Goal: Task Accomplishment & Management: Use online tool/utility

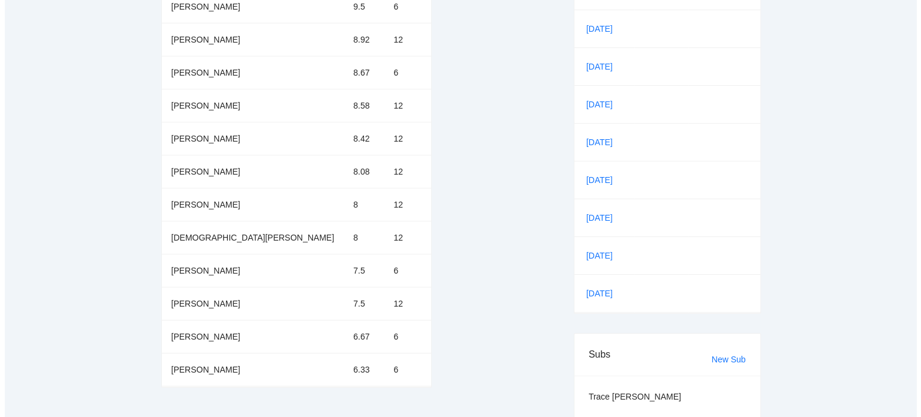
scroll to position [250, 0]
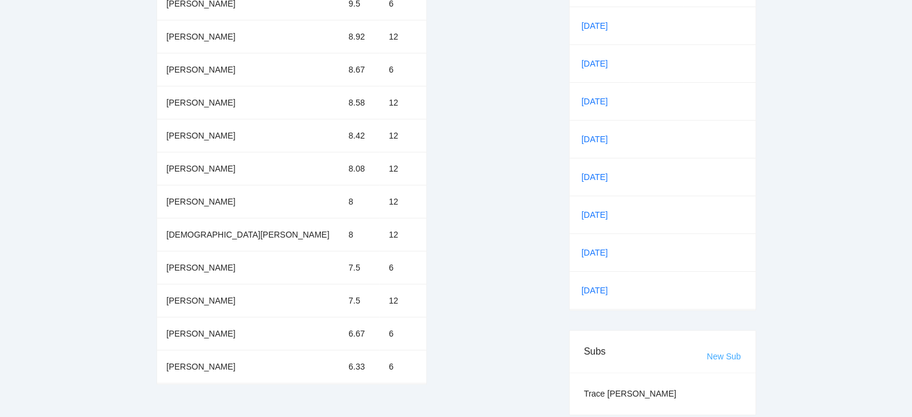
click at [723, 355] on link "New Sub" at bounding box center [724, 356] width 34 height 10
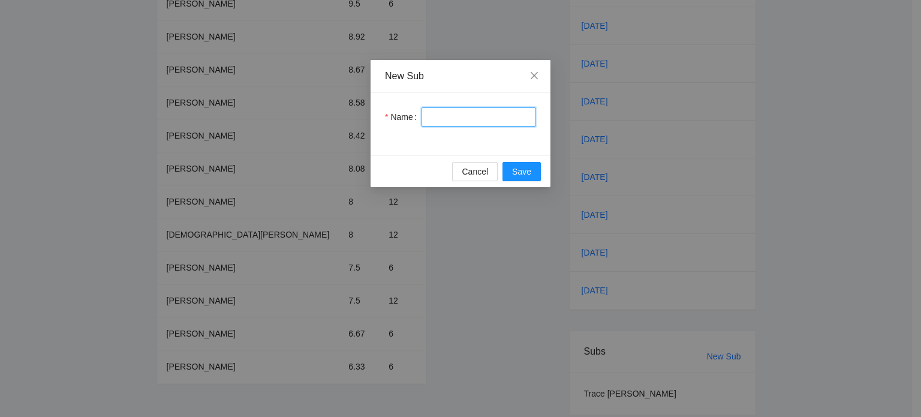
click at [439, 119] on input "Name" at bounding box center [478, 116] width 114 height 19
type input "**********"
click at [515, 173] on span "Save" at bounding box center [521, 171] width 19 height 13
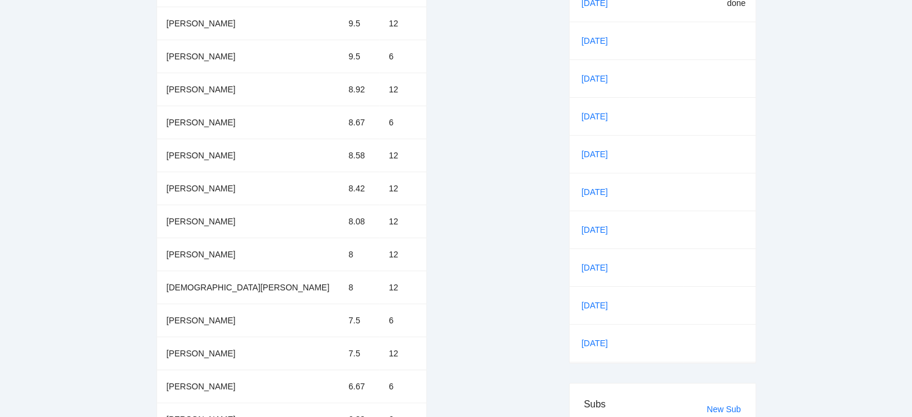
scroll to position [59, 0]
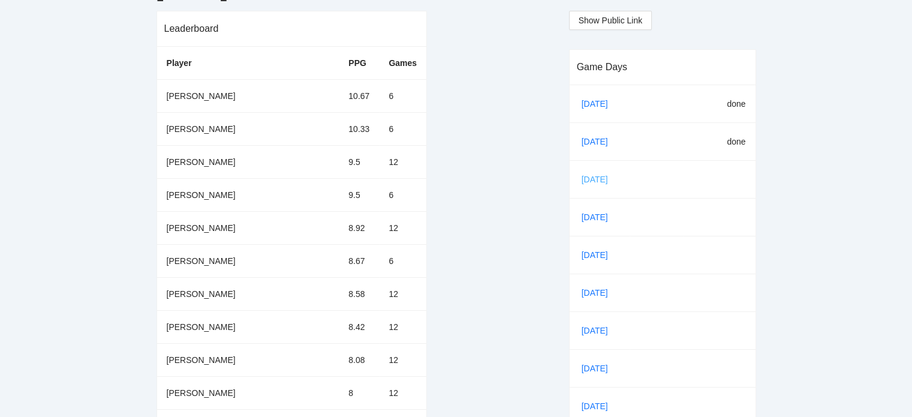
click at [590, 179] on link "[DATE]" at bounding box center [599, 179] width 41 height 18
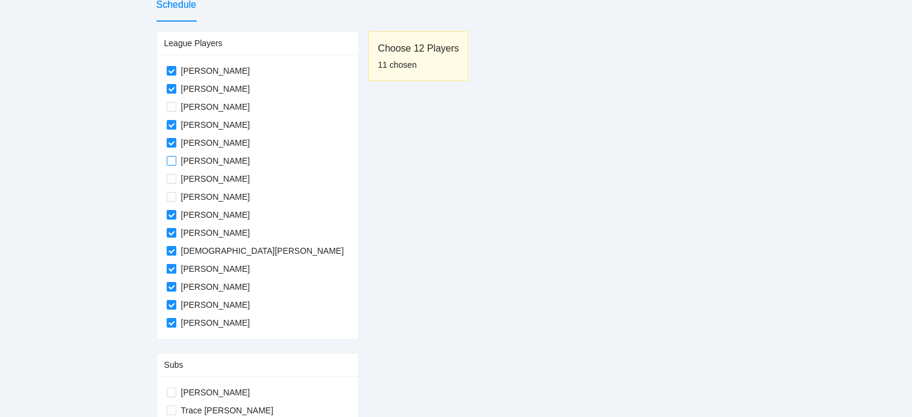
scroll to position [108, 0]
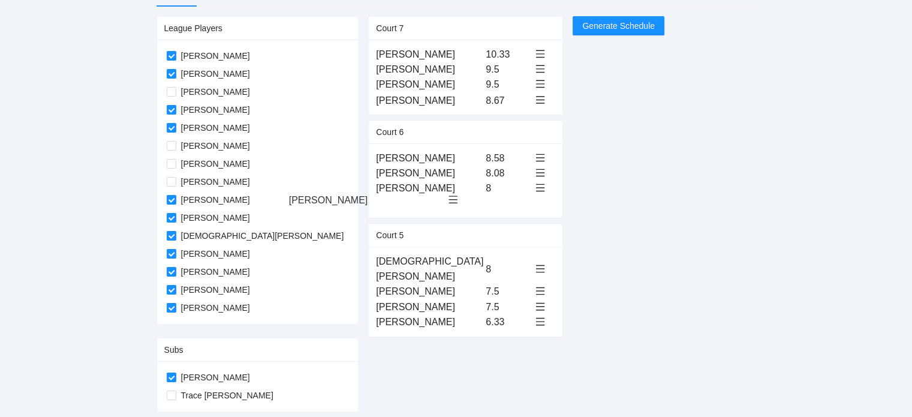
drag, startPoint x: 366, startPoint y: 46, endPoint x: 361, endPoint y: 200, distance: 154.1
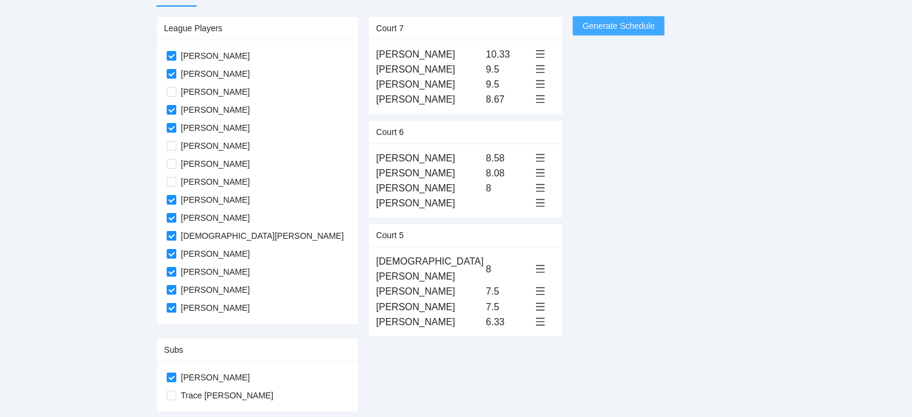
click at [582, 20] on span "Generate Schedule" at bounding box center [618, 25] width 73 height 13
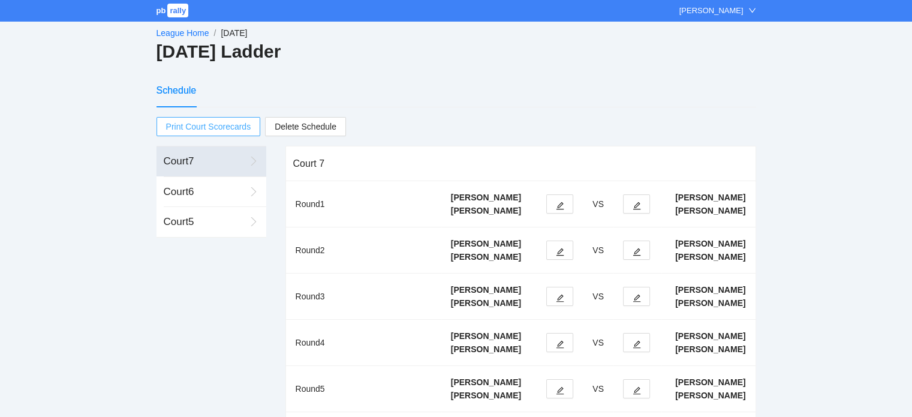
click at [221, 127] on span "Print Court Scorecards" at bounding box center [208, 126] width 85 height 18
